Goal: Use online tool/utility: Utilize a website feature to perform a specific function

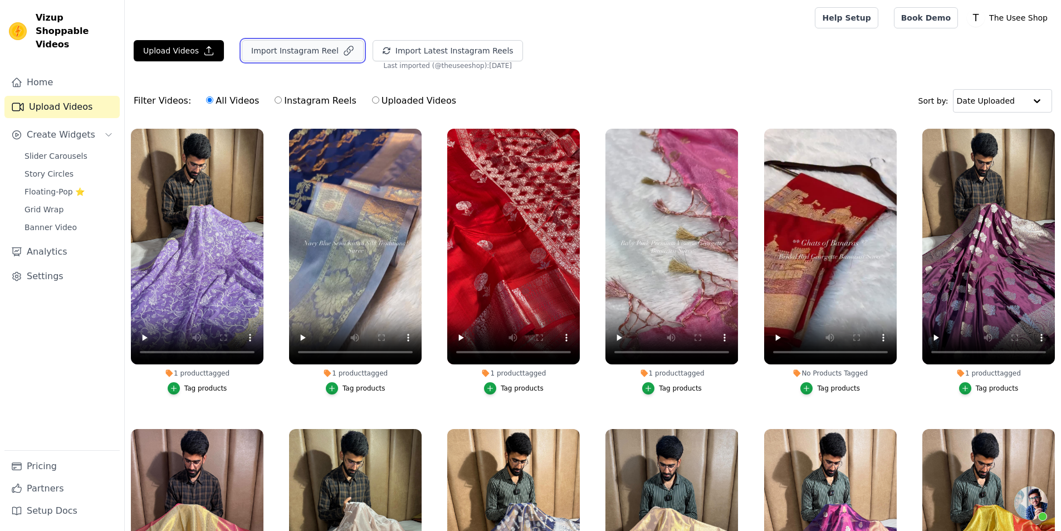
click at [291, 49] on button "Import Instagram Reel" at bounding box center [303, 50] width 122 height 21
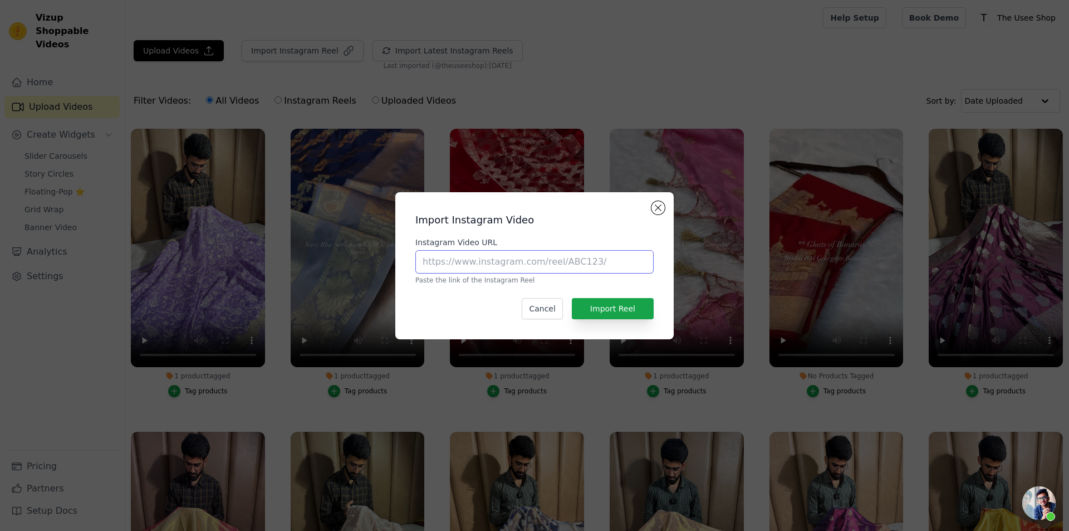
click at [478, 264] on input "Instagram Video URL" at bounding box center [534, 261] width 238 height 23
paste input "[URL][DOMAIN_NAME]"
type input "[URL][DOMAIN_NAME]"
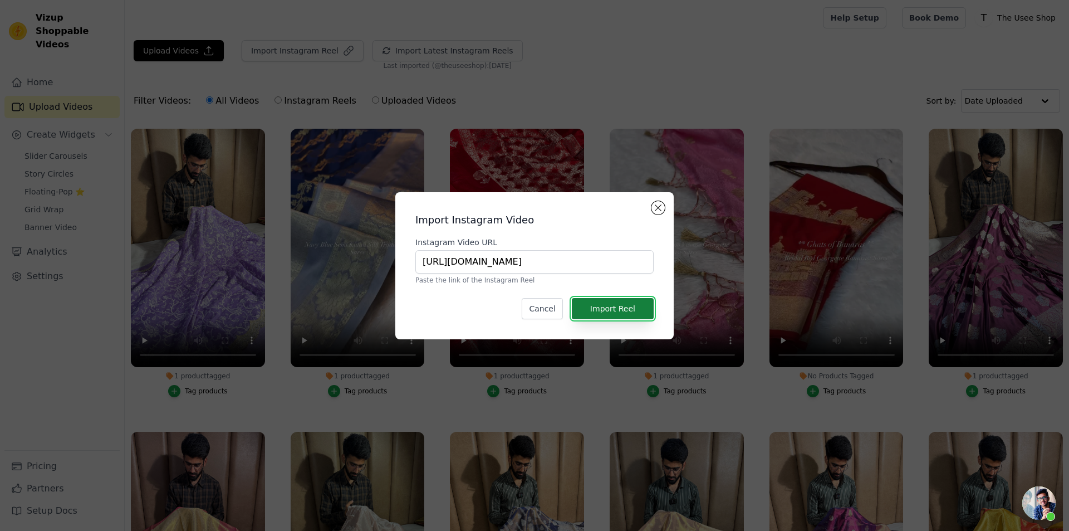
click at [603, 310] on button "Import Reel" at bounding box center [613, 308] width 82 height 21
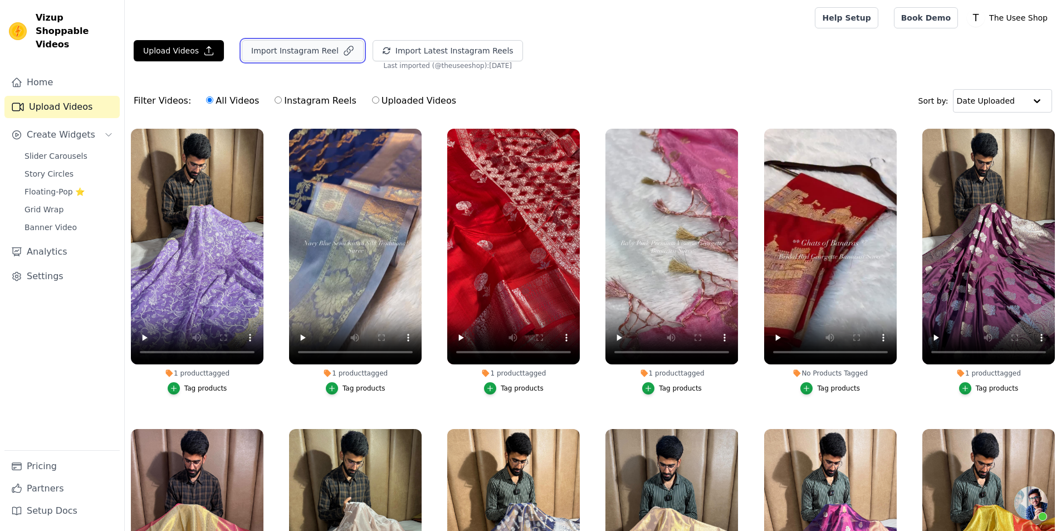
click at [284, 53] on button "Import Instagram Reel" at bounding box center [303, 50] width 122 height 21
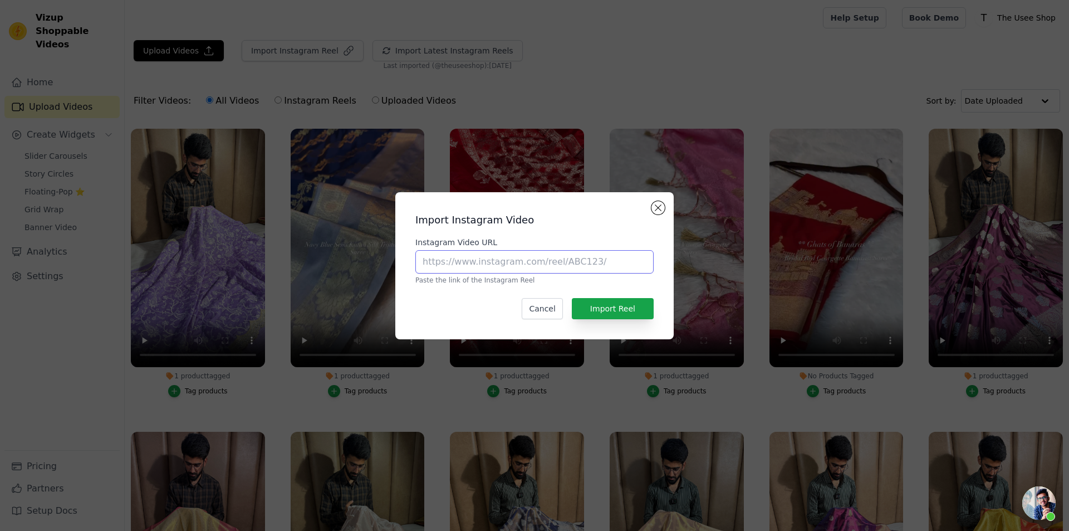
click at [505, 272] on input "Instagram Video URL" at bounding box center [534, 261] width 238 height 23
paste input "[URL][DOMAIN_NAME]"
type input "[URL][DOMAIN_NAME]"
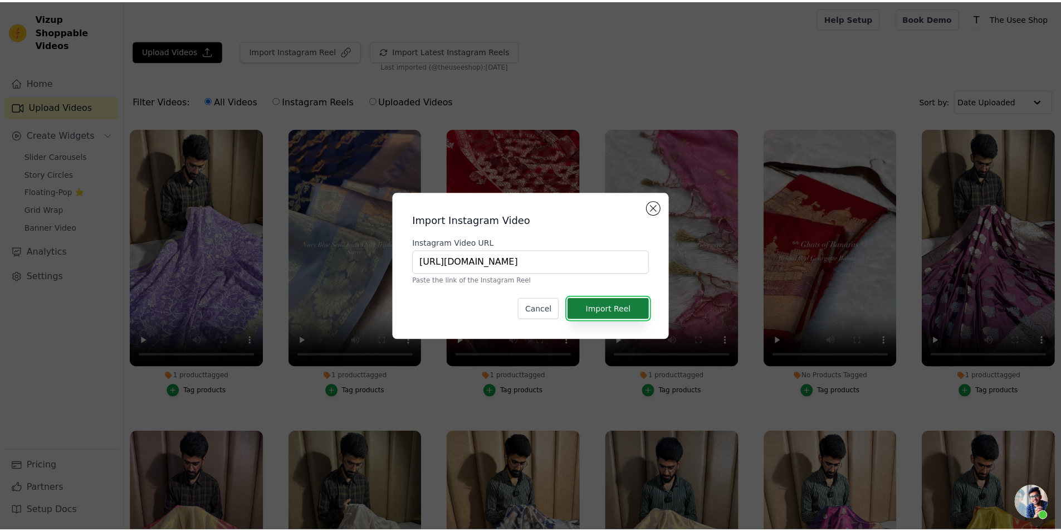
scroll to position [0, 0]
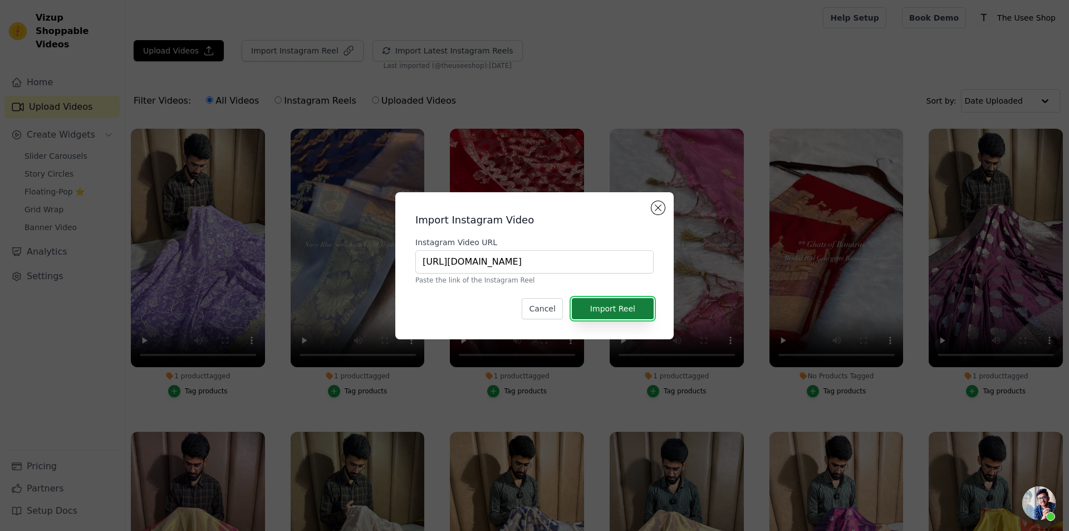
click at [620, 307] on button "Import Reel" at bounding box center [613, 308] width 82 height 21
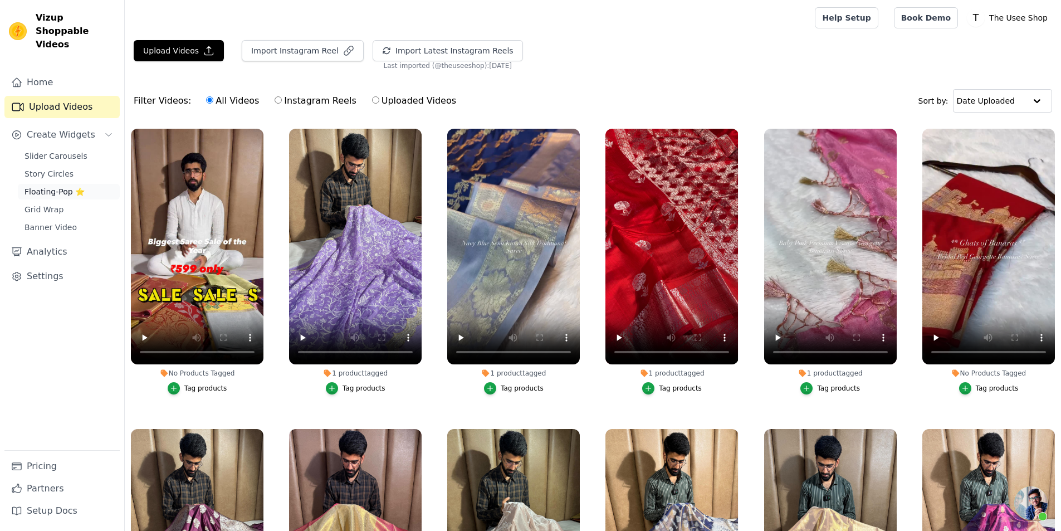
click at [72, 186] on span "Floating-Pop ⭐" at bounding box center [55, 191] width 60 height 11
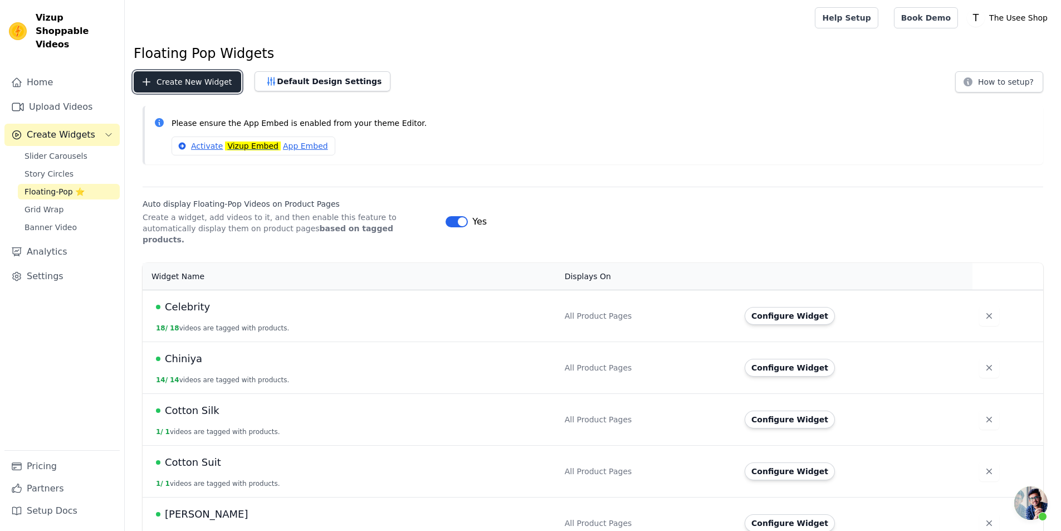
click at [192, 77] on button "Create New Widget" at bounding box center [187, 81] width 107 height 21
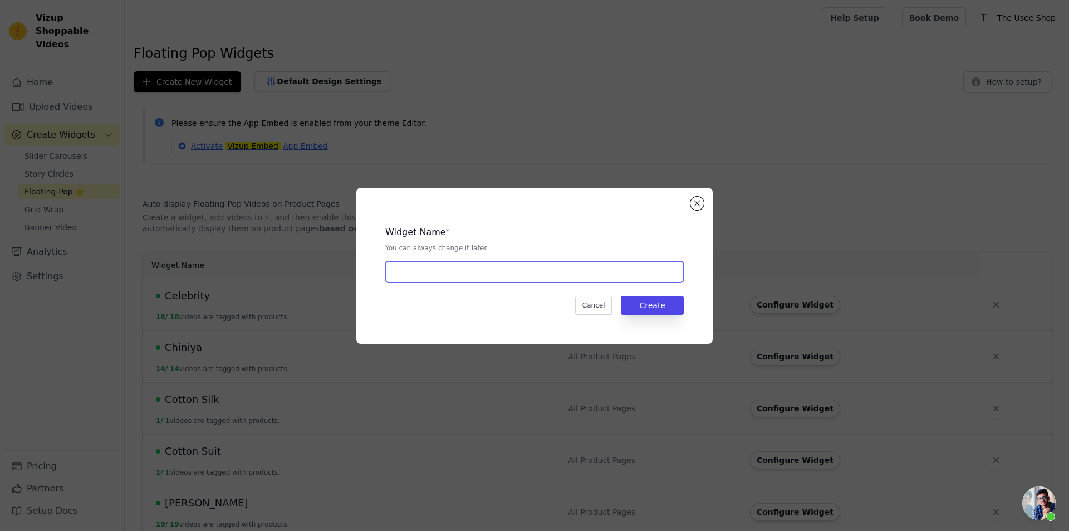
click at [522, 267] on input "text" at bounding box center [534, 271] width 299 height 21
type input "Sale"
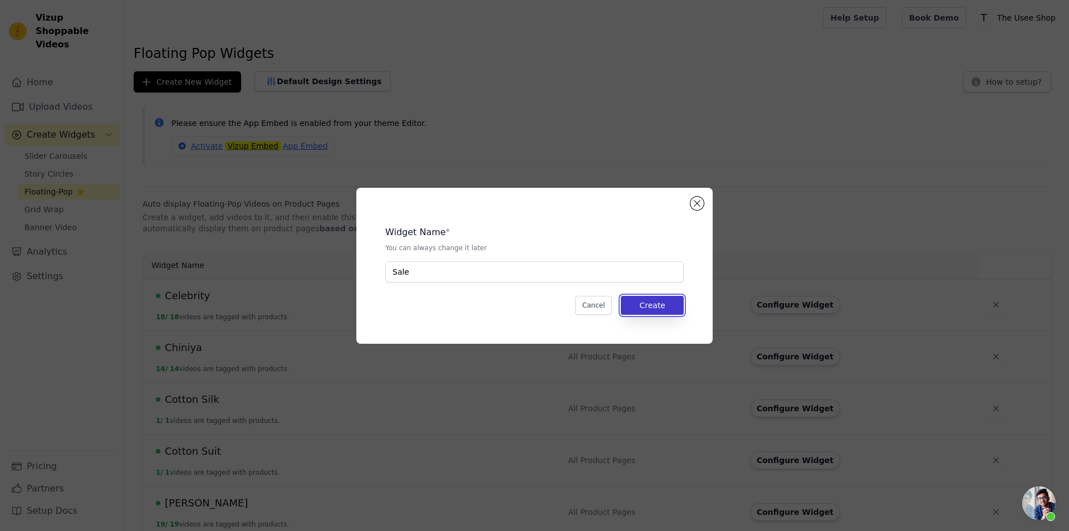
click at [673, 307] on button "Create" at bounding box center [652, 305] width 63 height 19
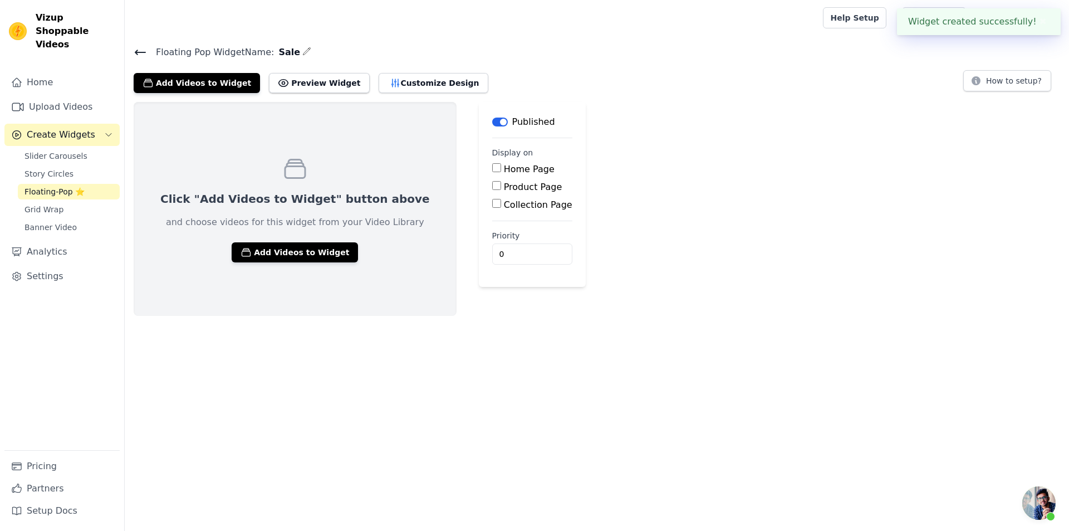
click at [504, 207] on label "Collection Page" at bounding box center [538, 204] width 69 height 11
click at [492, 207] on input "Collection Page" at bounding box center [496, 203] width 9 height 9
checkbox input "true"
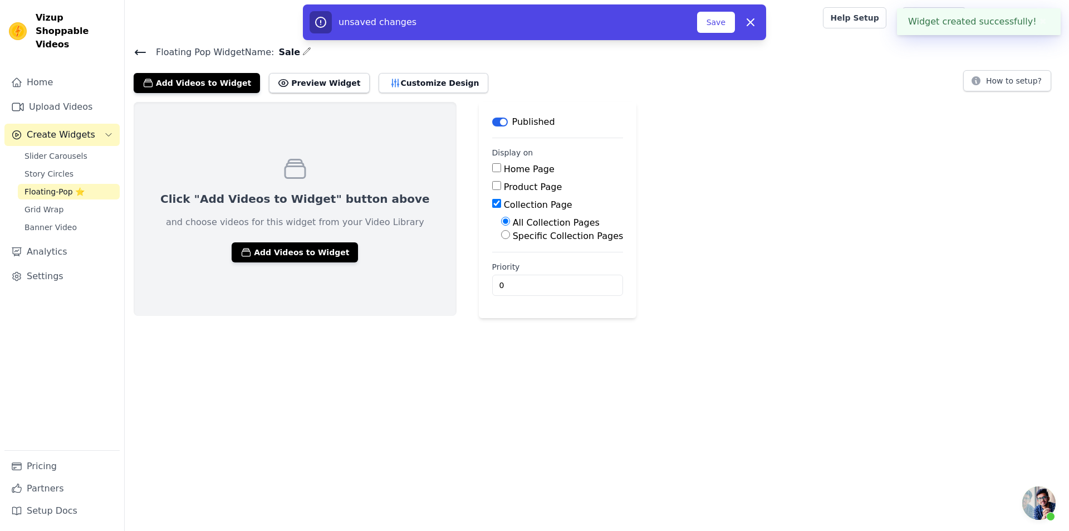
click at [513, 238] on label "Specific Collection Pages" at bounding box center [568, 236] width 111 height 11
click at [501, 238] on input "Specific Collection Pages" at bounding box center [505, 234] width 9 height 9
radio input "true"
click at [501, 266] on button "Select Collection Pages" at bounding box center [553, 261] width 105 height 19
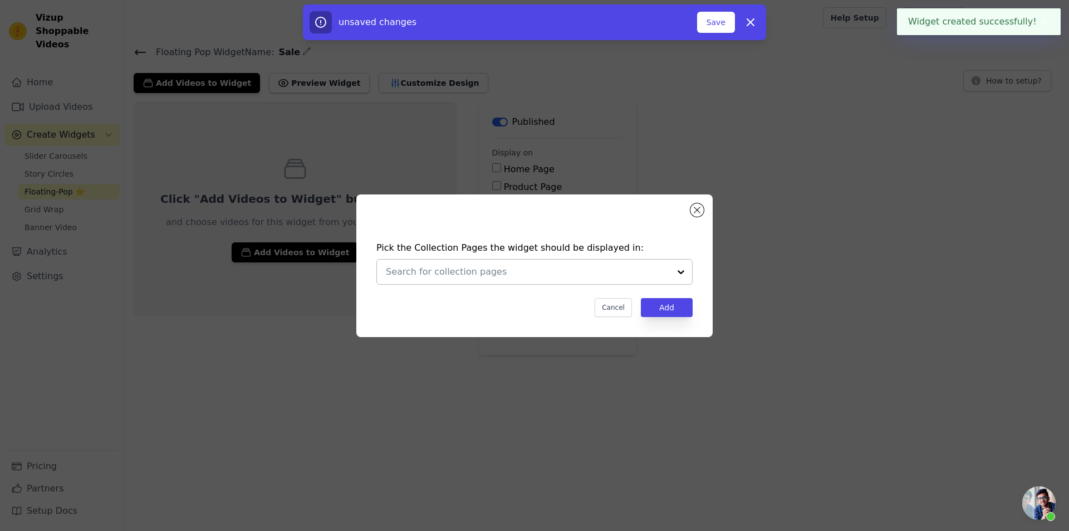
click at [493, 277] on input "text" at bounding box center [528, 271] width 284 height 13
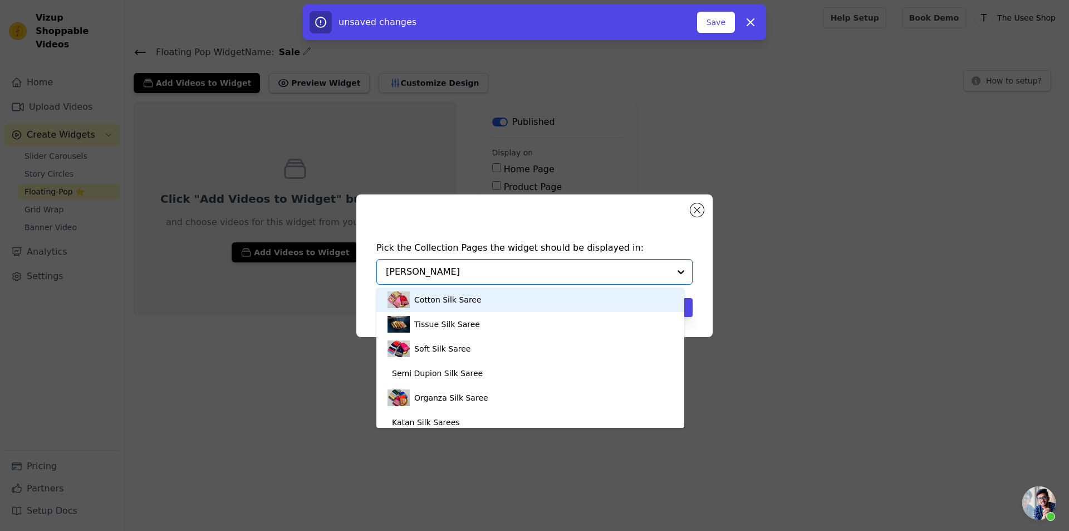
type input "sale"
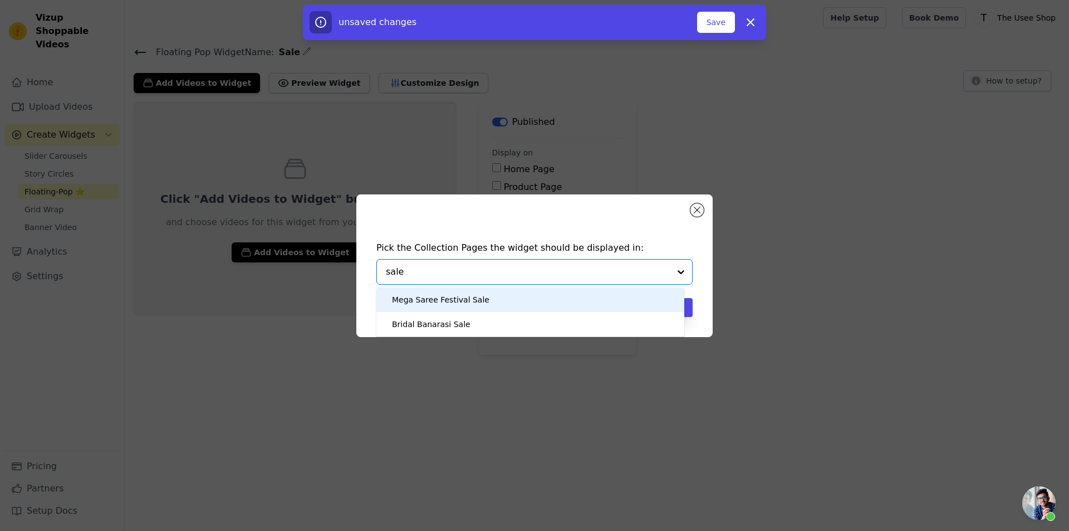
click at [460, 300] on div "Mega Saree Festival Sale" at bounding box center [440, 299] width 97 height 25
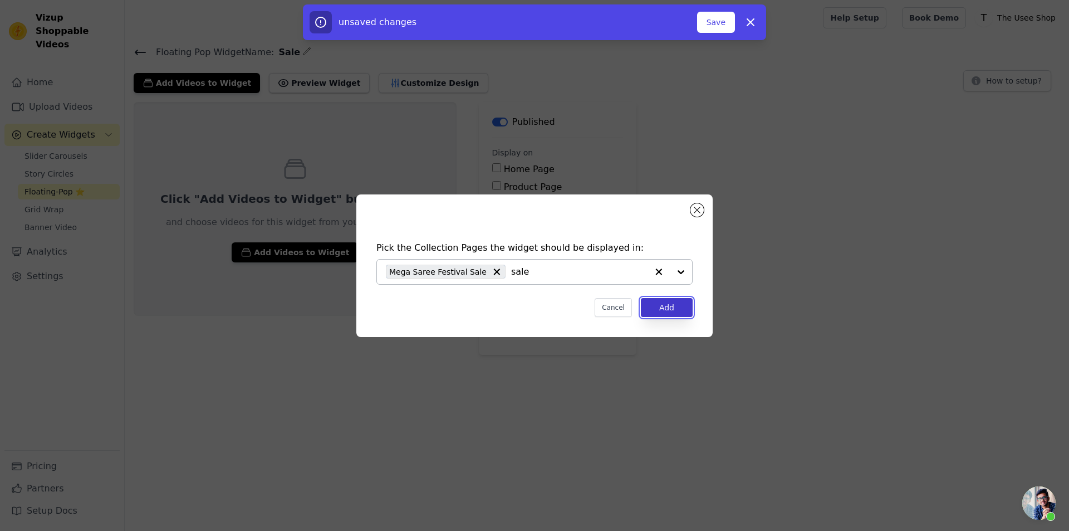
click at [669, 305] on button "Add" at bounding box center [667, 307] width 52 height 19
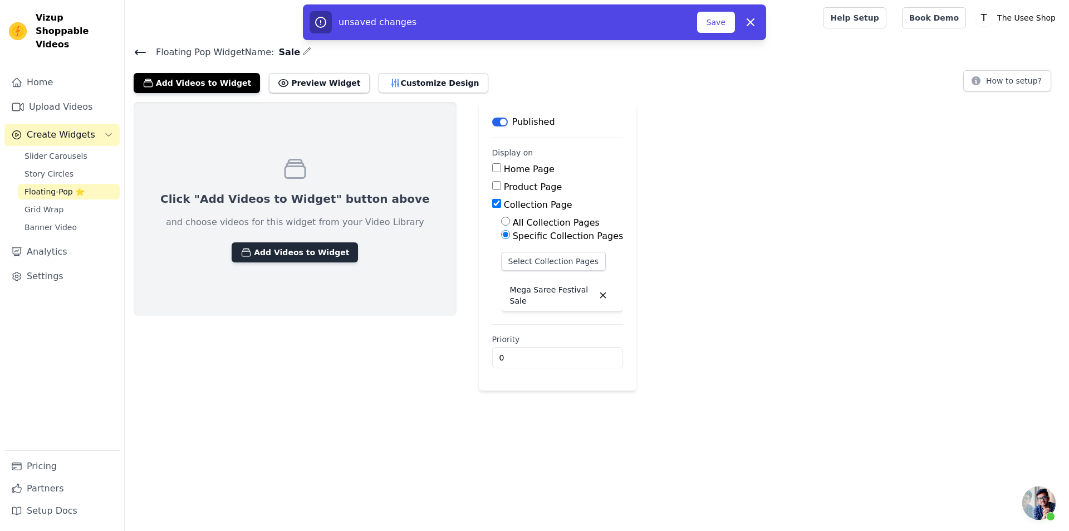
click at [262, 258] on button "Add Videos to Widget" at bounding box center [295, 252] width 126 height 20
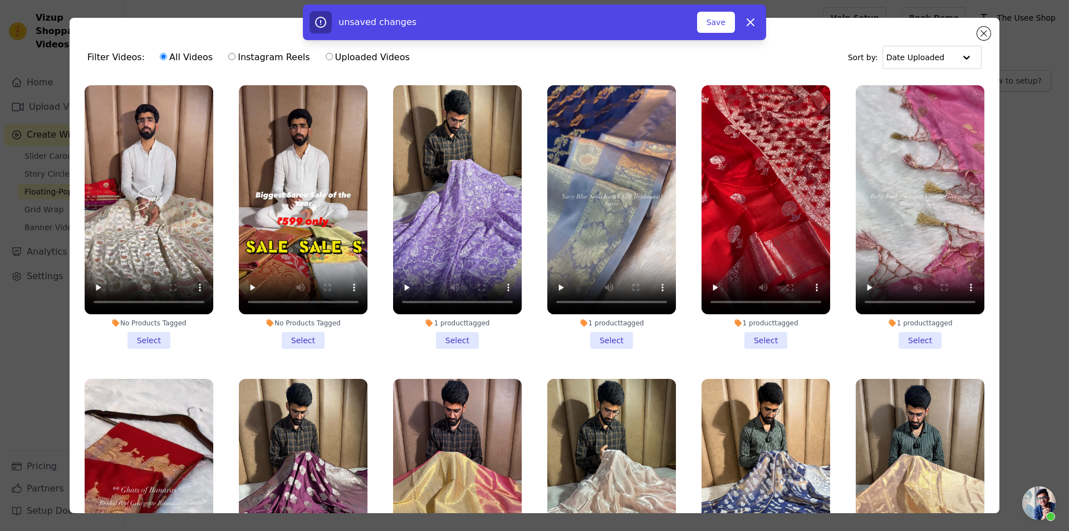
click at [312, 337] on li "No Products Tagged Select" at bounding box center [303, 216] width 129 height 263
click at [0, 0] on input "No Products Tagged Select" at bounding box center [0, 0] width 0 height 0
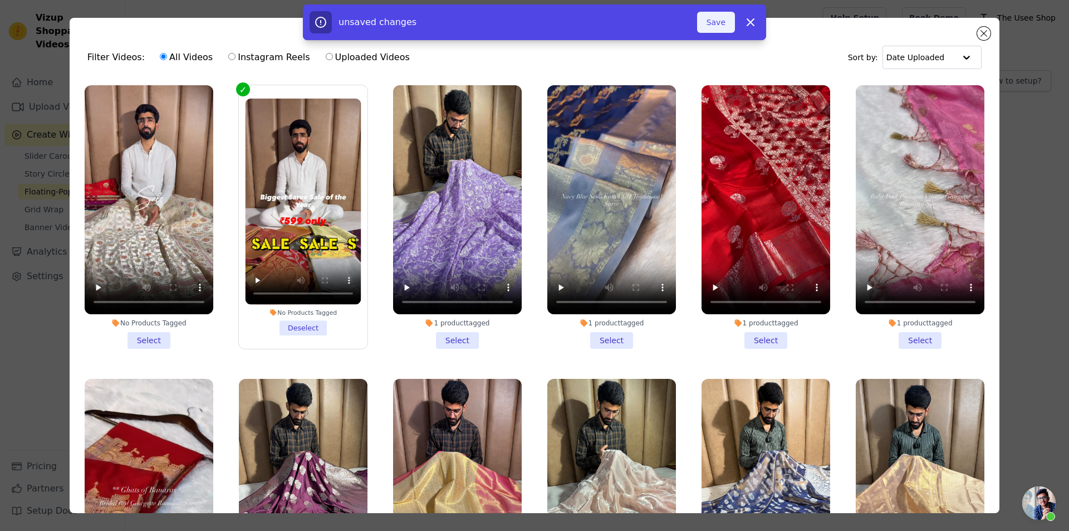
click at [727, 23] on button "Save" at bounding box center [716, 22] width 38 height 21
click at [717, 25] on button "Add To Widget" at bounding box center [698, 22] width 75 height 21
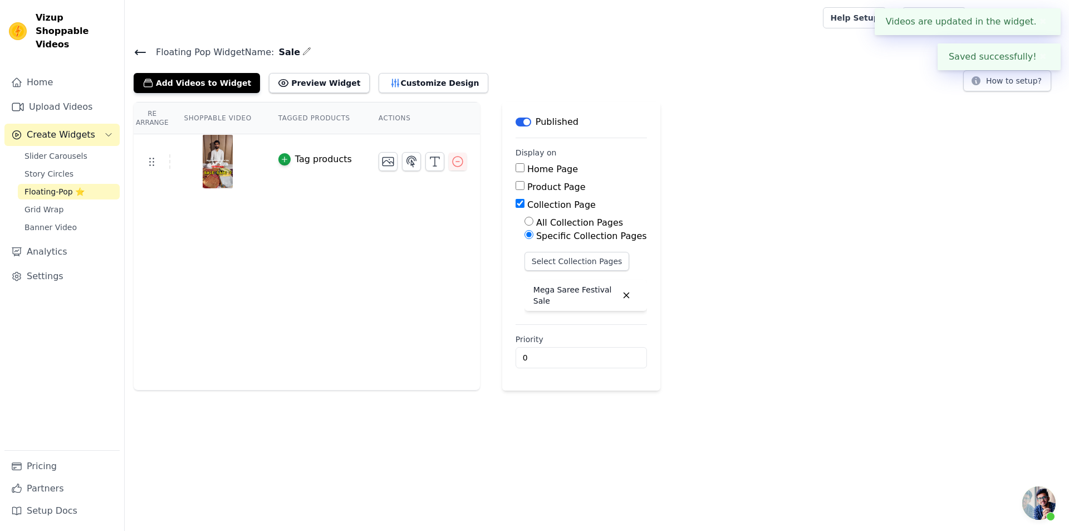
click at [137, 53] on icon at bounding box center [140, 52] width 10 height 4
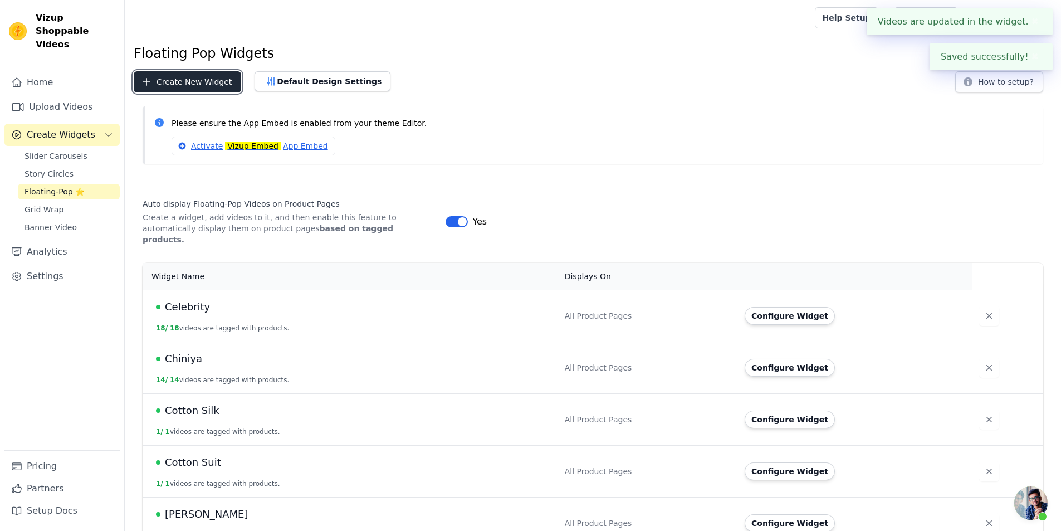
click at [213, 81] on button "Create New Widget" at bounding box center [187, 81] width 107 height 21
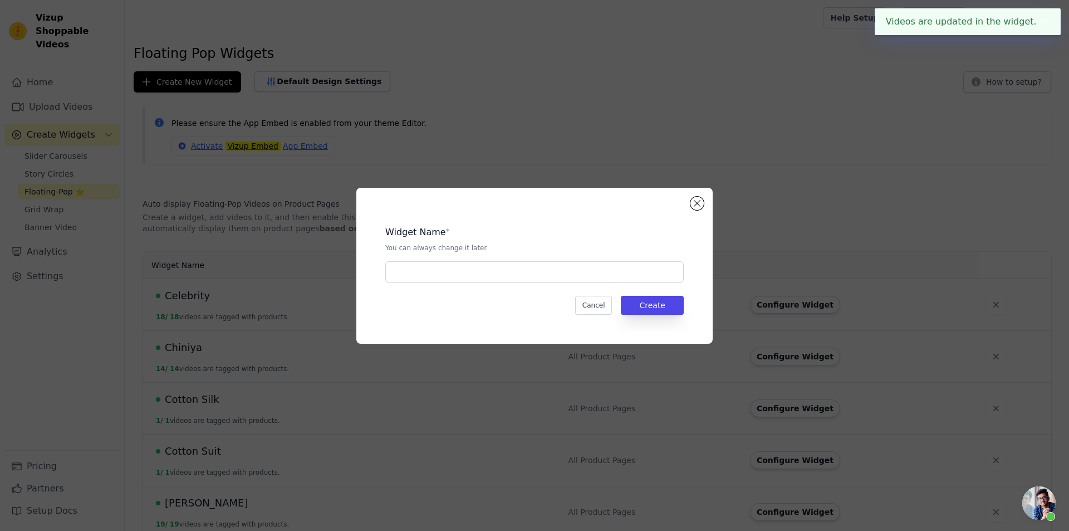
click at [467, 283] on div "Widget Name * You can always change it later Cancel Create" at bounding box center [534, 266] width 321 height 120
click at [467, 277] on input "text" at bounding box center [534, 271] width 299 height 21
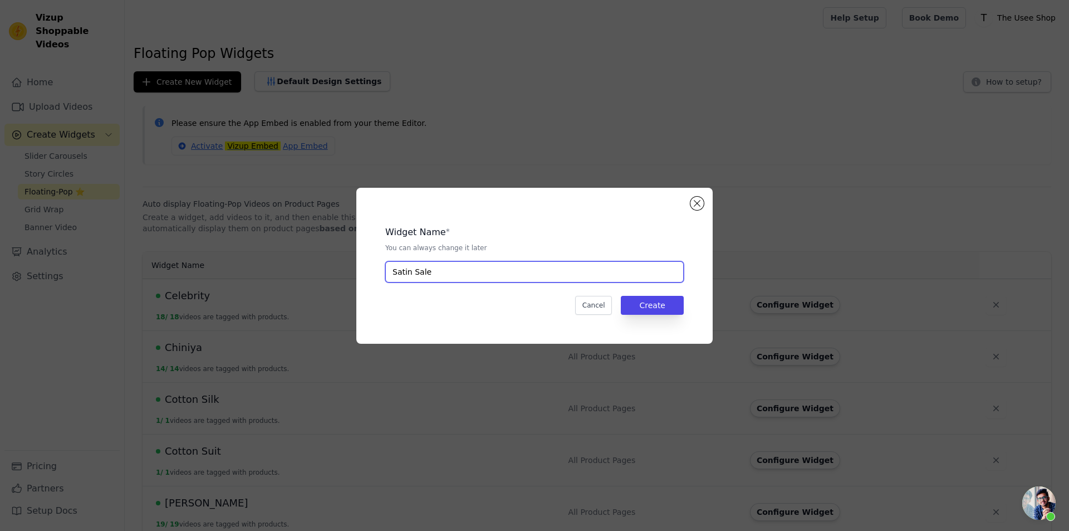
type input "Satin Sale"
click at [638, 294] on div "Widget Name * You can always change it later Satin Sale Cancel Create" at bounding box center [534, 266] width 321 height 120
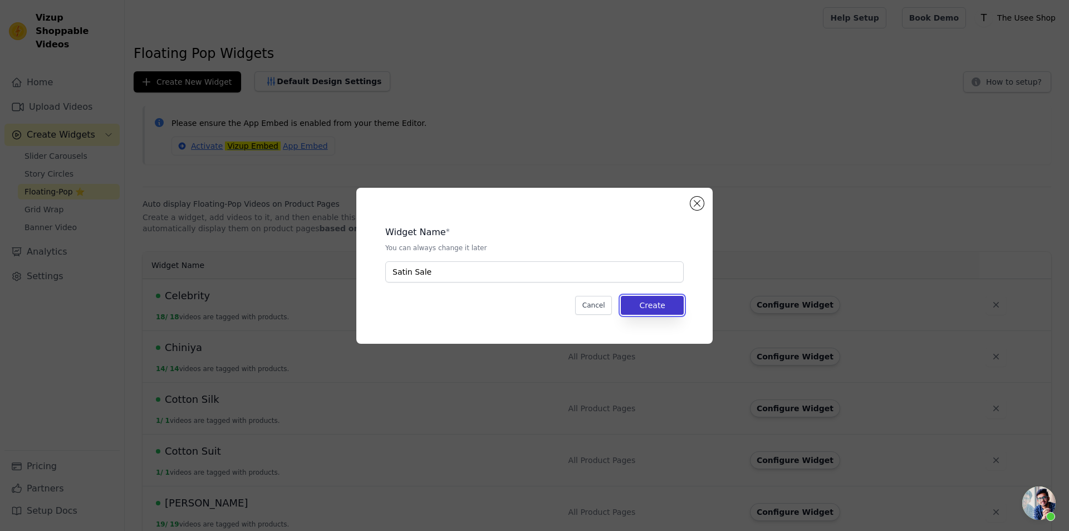
click at [637, 298] on button "Create" at bounding box center [652, 305] width 63 height 19
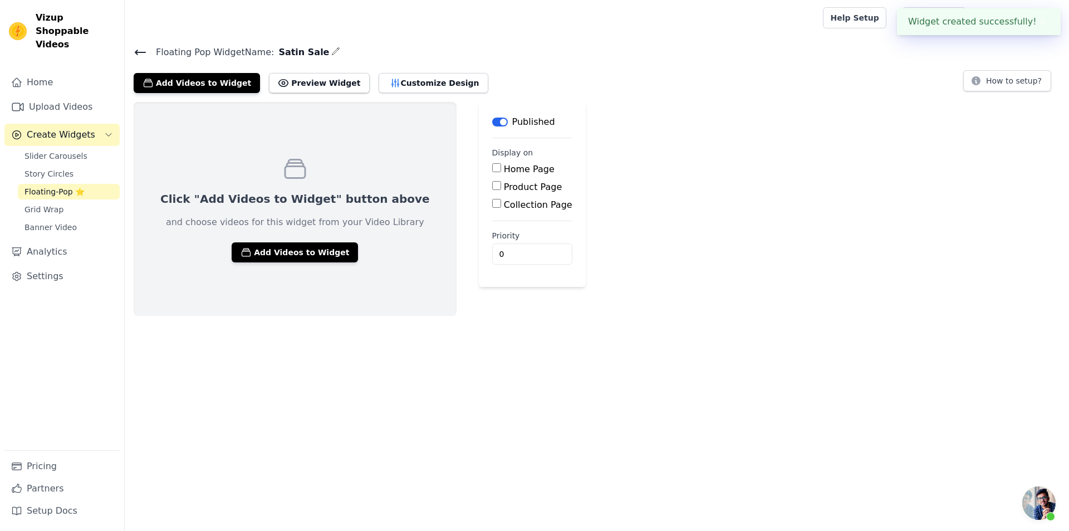
click at [480, 211] on main "Label Published Display on Home Page Product Page Collection Page Priority 0" at bounding box center [532, 194] width 107 height 185
click at [492, 211] on div "Collection Page" at bounding box center [532, 204] width 80 height 13
click at [504, 209] on label "Collection Page" at bounding box center [538, 204] width 69 height 11
click at [492, 208] on input "Collection Page" at bounding box center [496, 203] width 9 height 9
checkbox input "true"
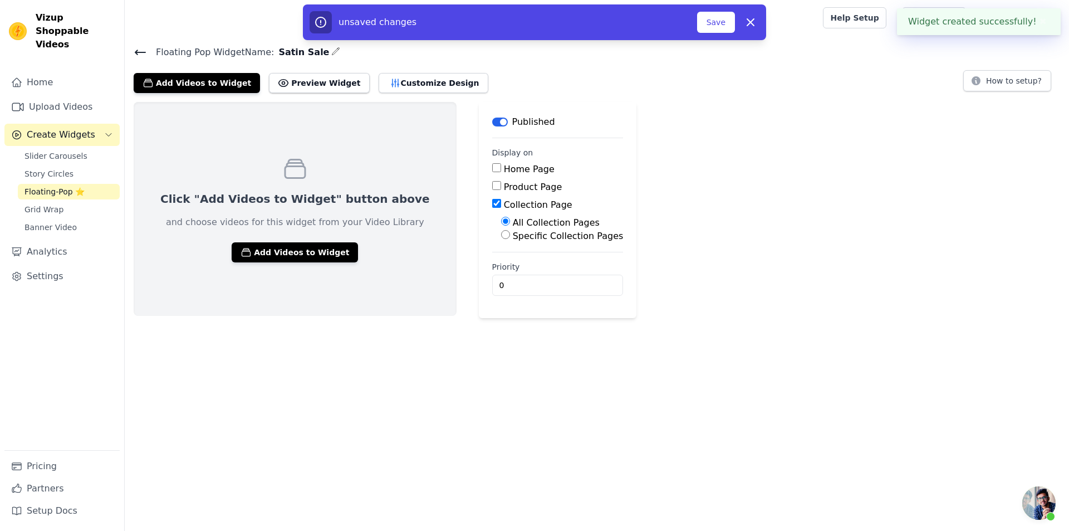
click at [501, 241] on div "Specific Collection Pages" at bounding box center [562, 235] width 123 height 13
click at [513, 238] on label "Specific Collection Pages" at bounding box center [568, 236] width 111 height 11
click at [501, 238] on input "Specific Collection Pages" at bounding box center [505, 234] width 9 height 9
radio input "true"
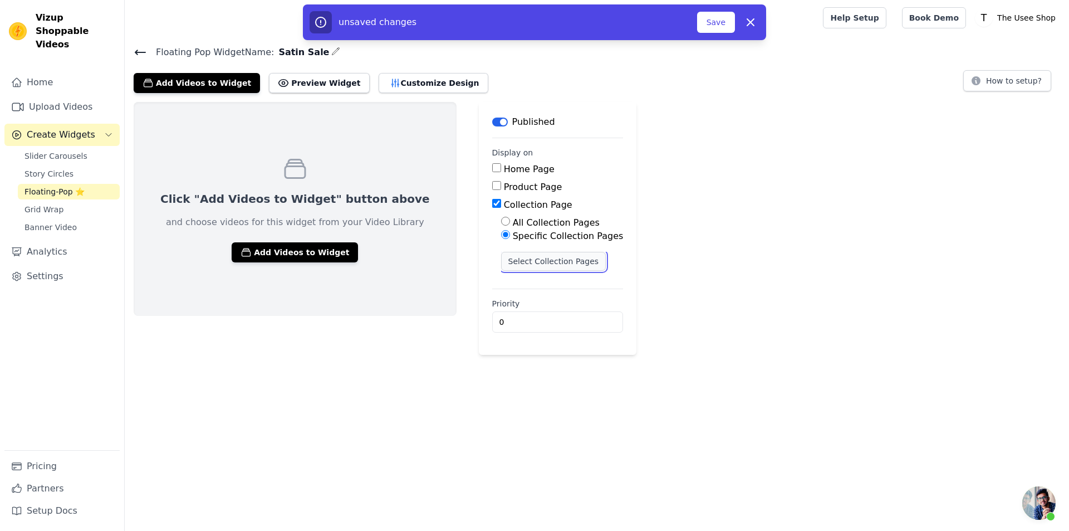
click at [501, 262] on button "Select Collection Pages" at bounding box center [553, 261] width 105 height 19
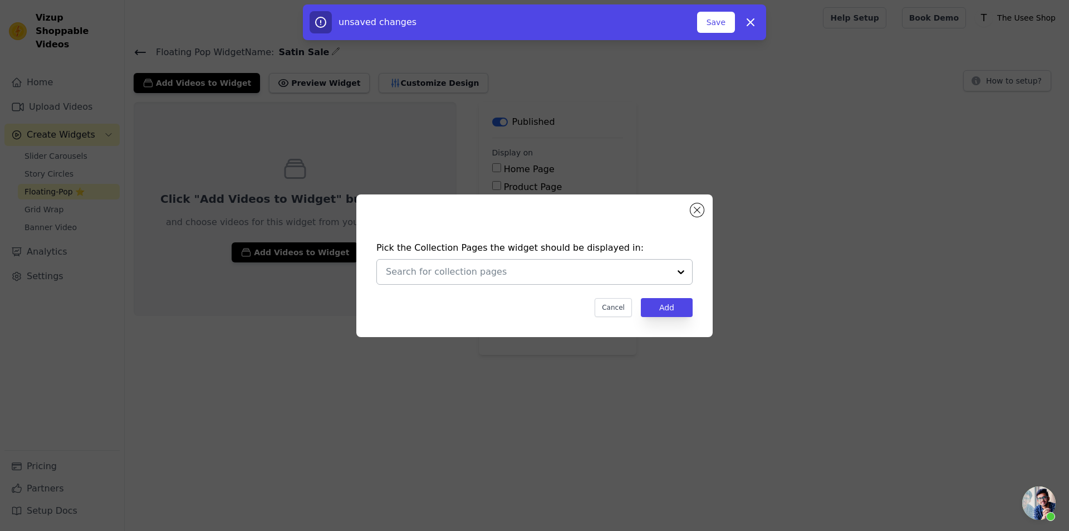
click at [513, 275] on input "text" at bounding box center [528, 271] width 284 height 13
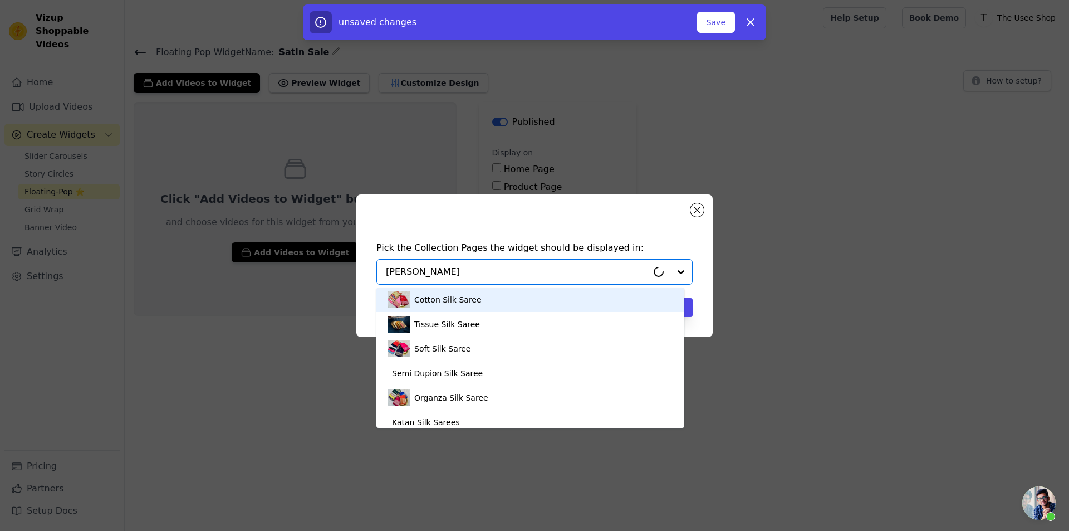
type input "sale"
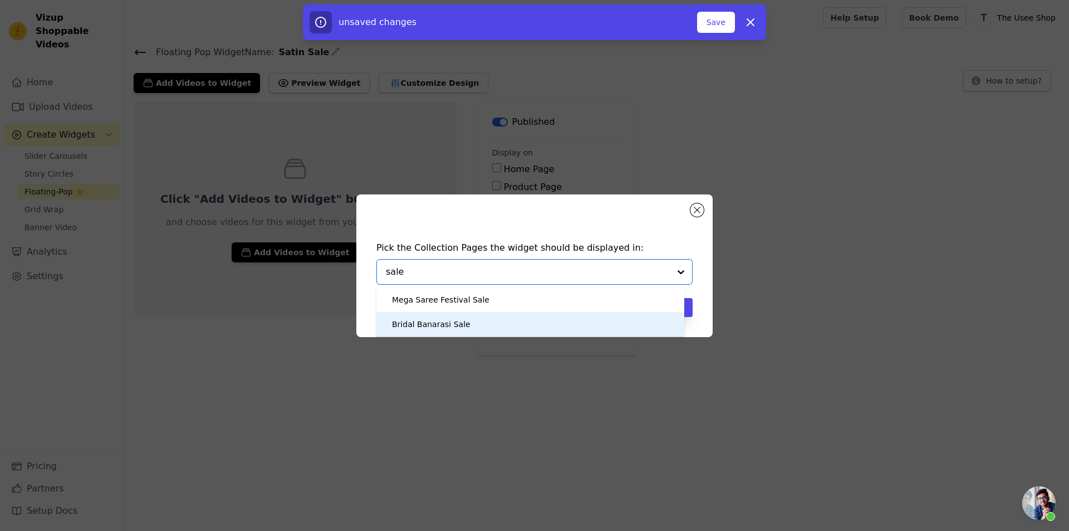
click at [449, 332] on div "Bridal Banarasi Sale" at bounding box center [431, 324] width 79 height 25
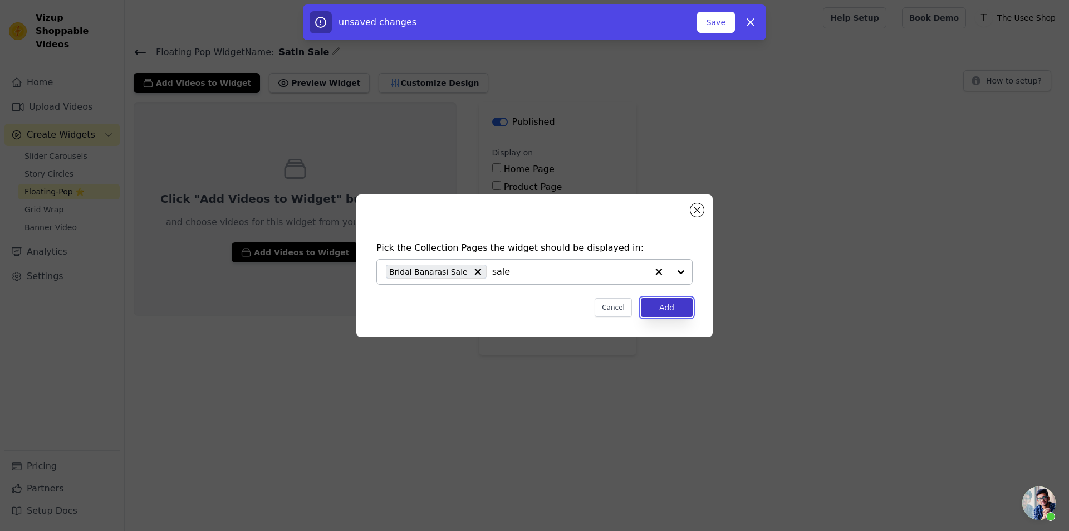
click at [664, 309] on button "Add" at bounding box center [667, 307] width 52 height 19
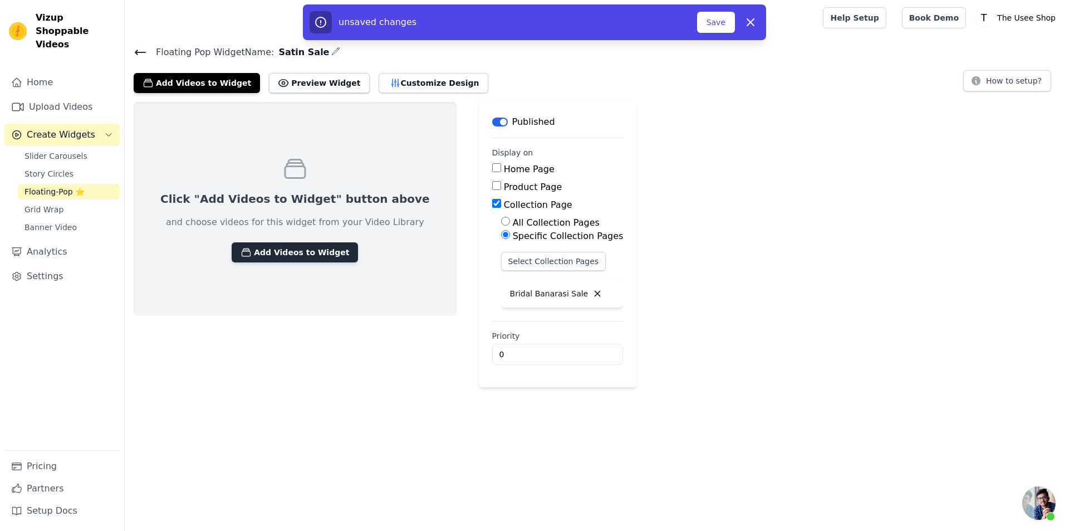
click at [290, 242] on button "Add Videos to Widget" at bounding box center [295, 252] width 126 height 20
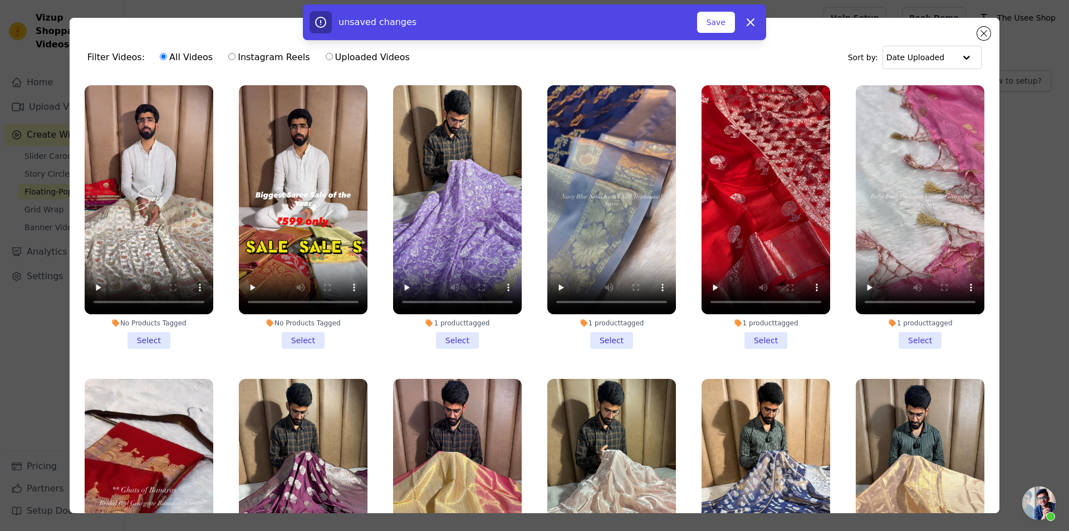
click at [142, 343] on li "No Products Tagged Select" at bounding box center [149, 216] width 129 height 263
click at [0, 0] on input "No Products Tagged Select" at bounding box center [0, 0] width 0 height 0
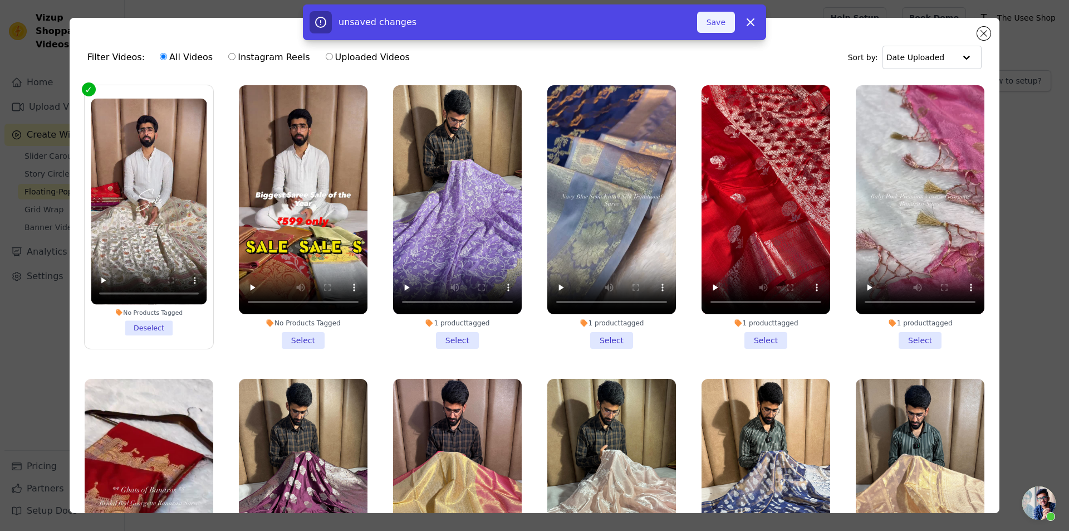
click at [711, 19] on button "Save" at bounding box center [716, 22] width 38 height 21
click at [716, 26] on button "Save" at bounding box center [716, 22] width 38 height 21
click at [703, 23] on button "Add To Widget" at bounding box center [698, 22] width 75 height 21
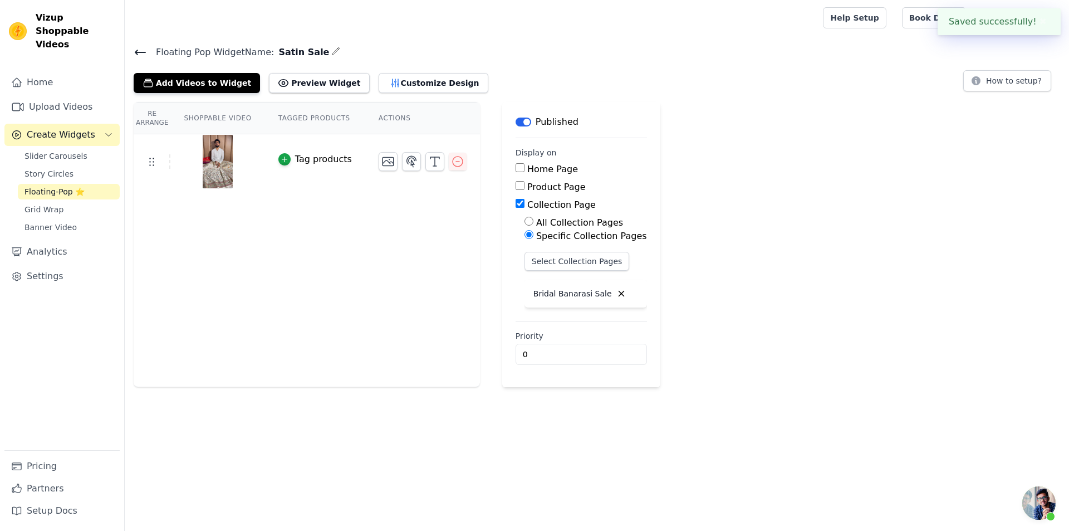
click at [143, 50] on icon at bounding box center [140, 52] width 13 height 13
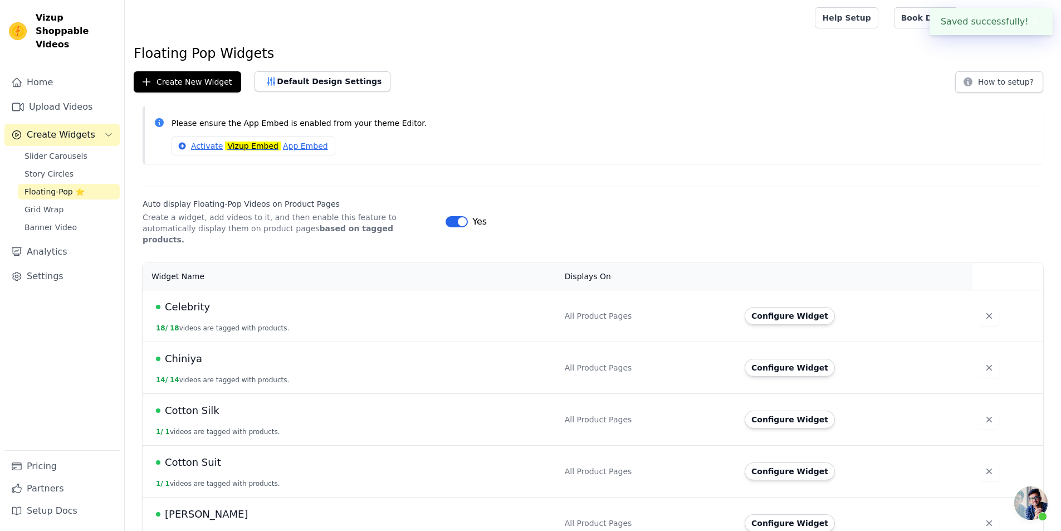
click at [797, 148] on div "Activate Vizup Embed App Embed" at bounding box center [603, 145] width 863 height 19
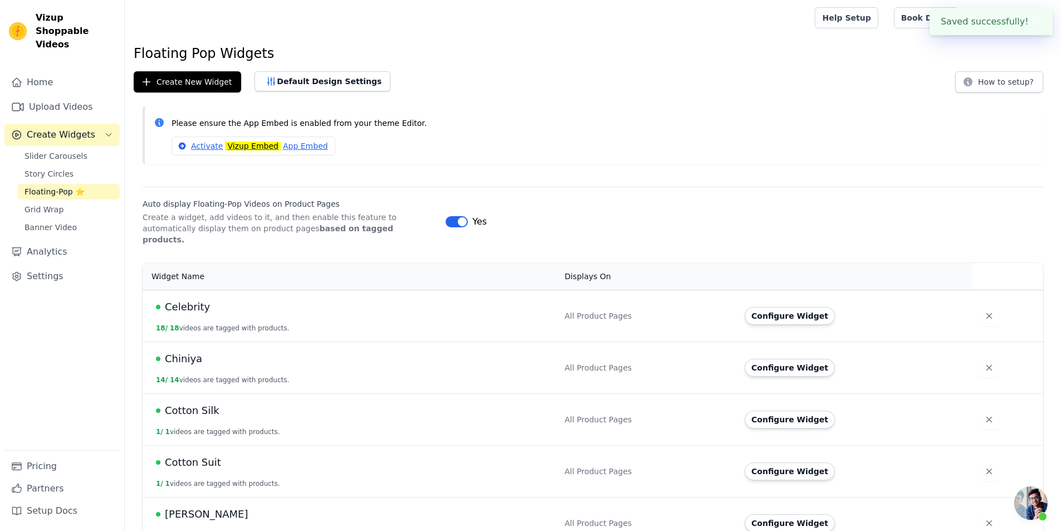
click at [568, 119] on p "Please ensure the App Embed is enabled from your theme Editor." at bounding box center [603, 123] width 863 height 13
